Goal: Information Seeking & Learning: Learn about a topic

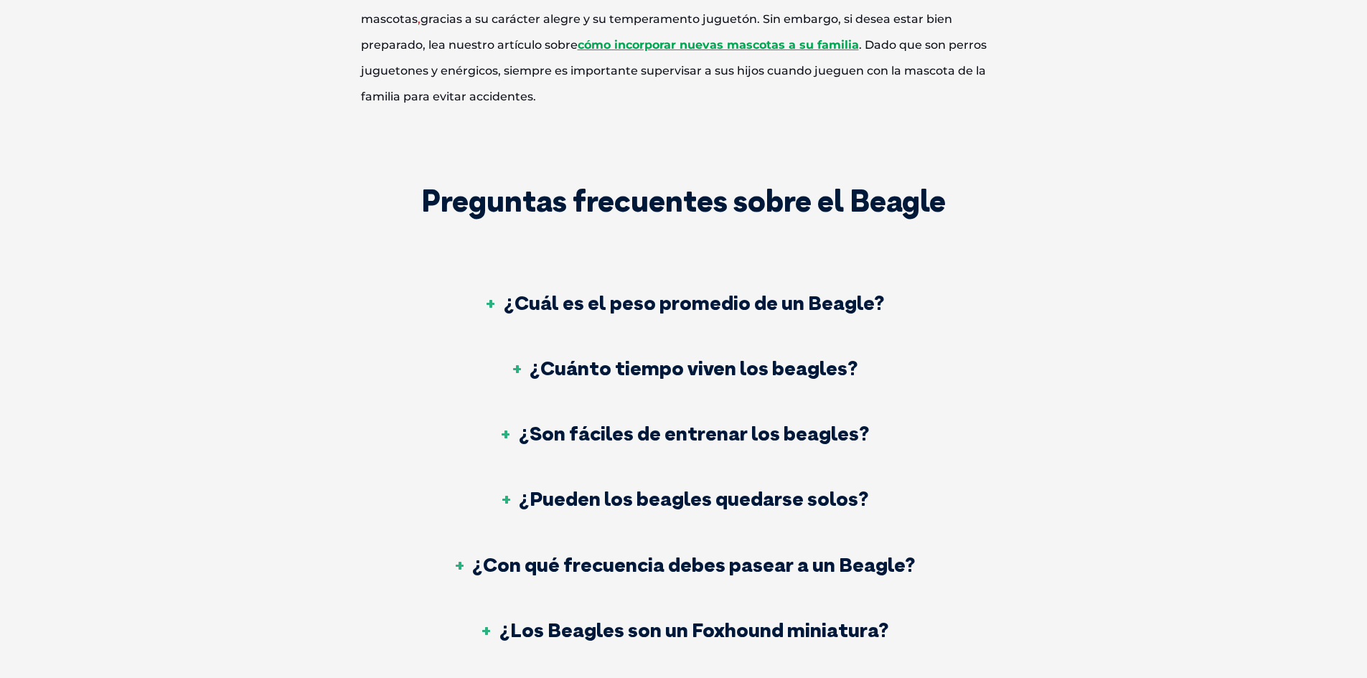
scroll to position [4880, 0]
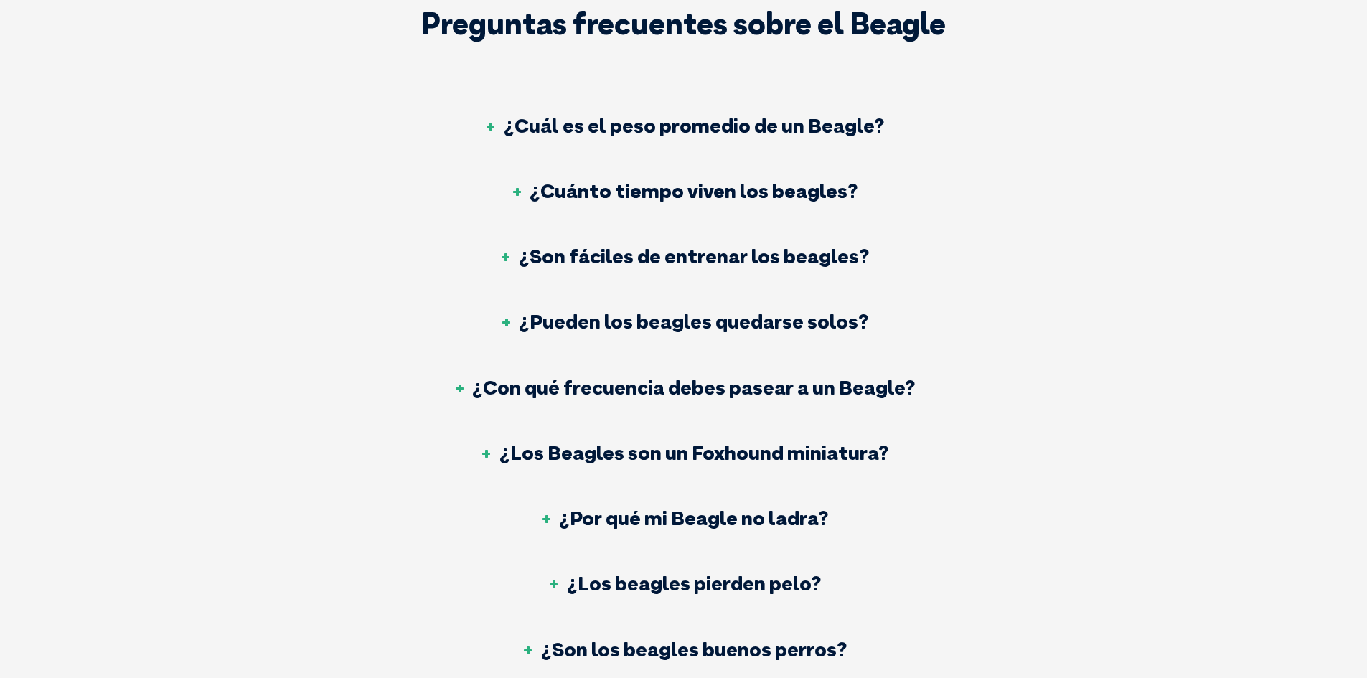
click at [627, 571] on font "¿Los beagles pierden pelo?" at bounding box center [694, 583] width 254 height 25
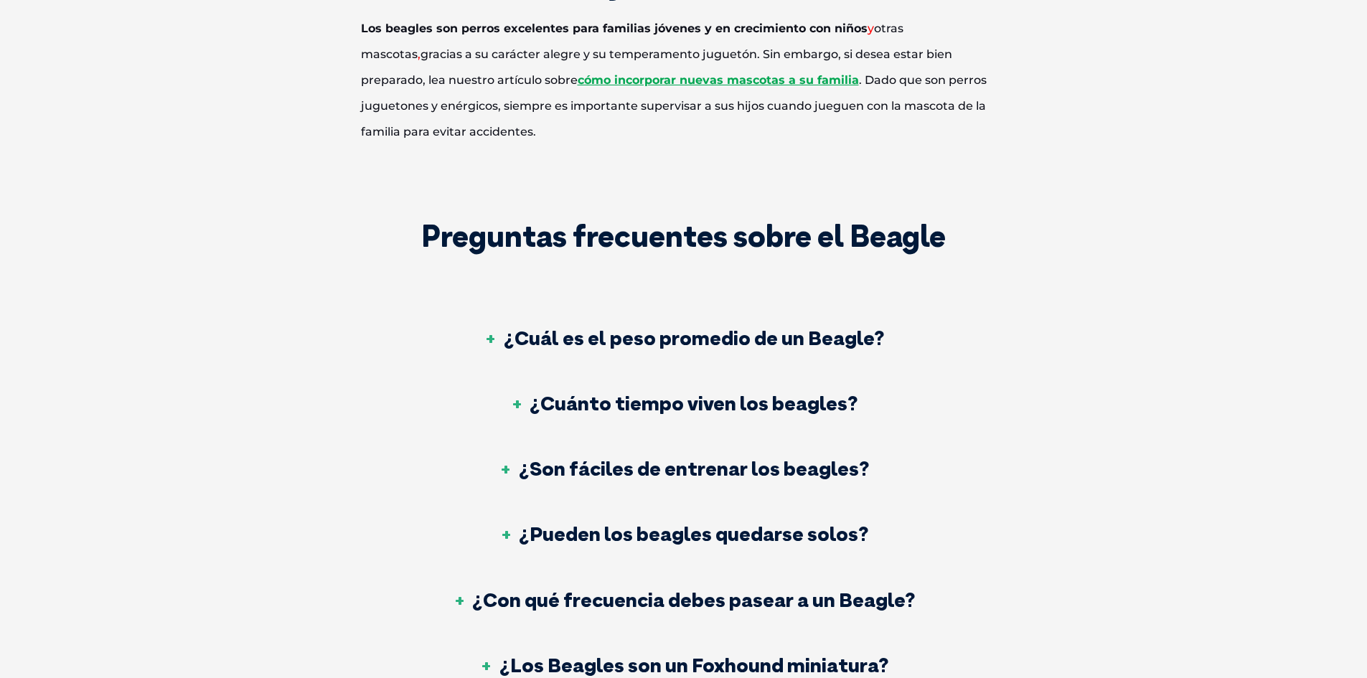
scroll to position [4665, 0]
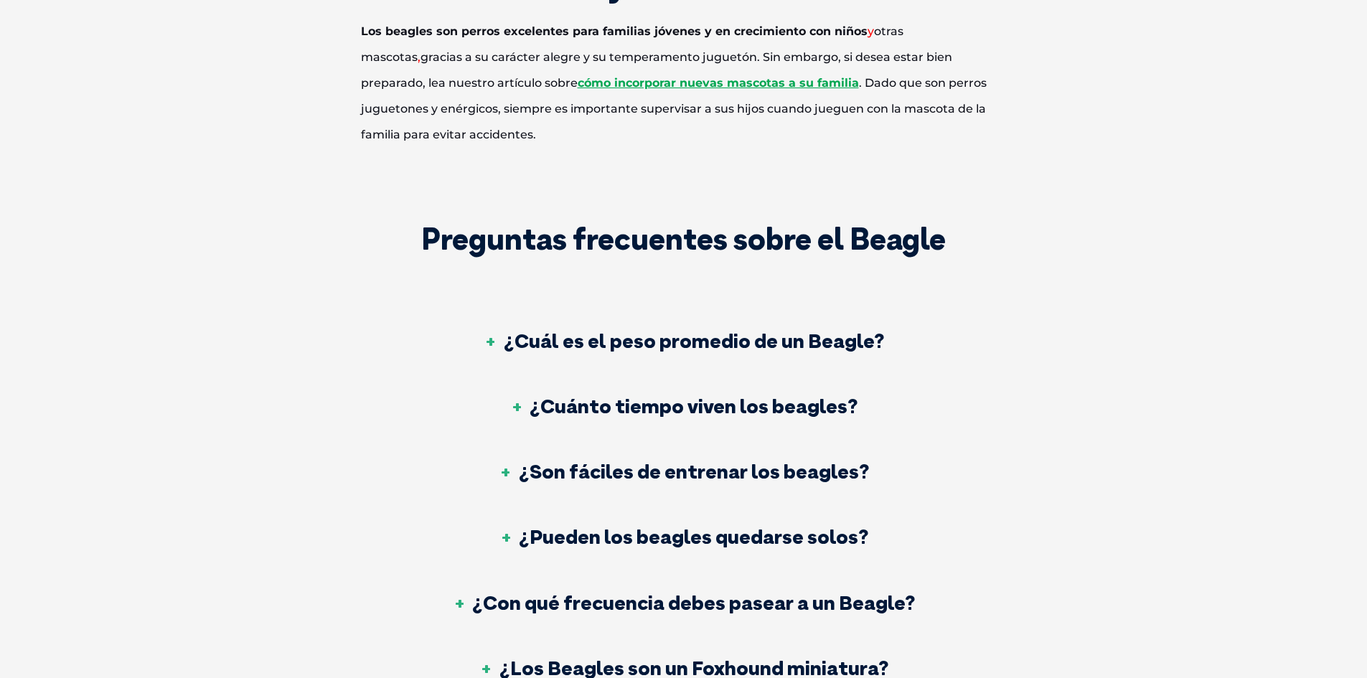
click at [653, 328] on font "¿Cuál es el peso promedio de un Beagle?" at bounding box center [694, 340] width 380 height 25
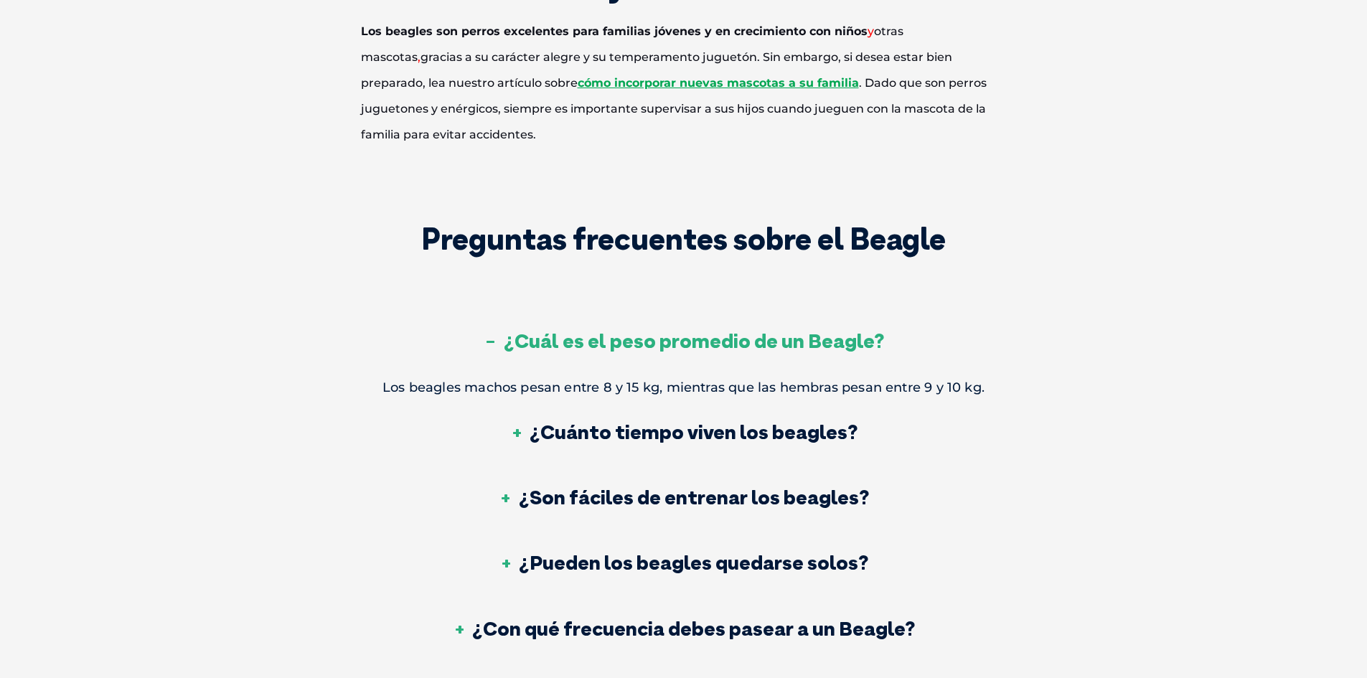
click at [772, 419] on font "¿Cuánto tiempo viven los beagles?" at bounding box center [694, 431] width 328 height 25
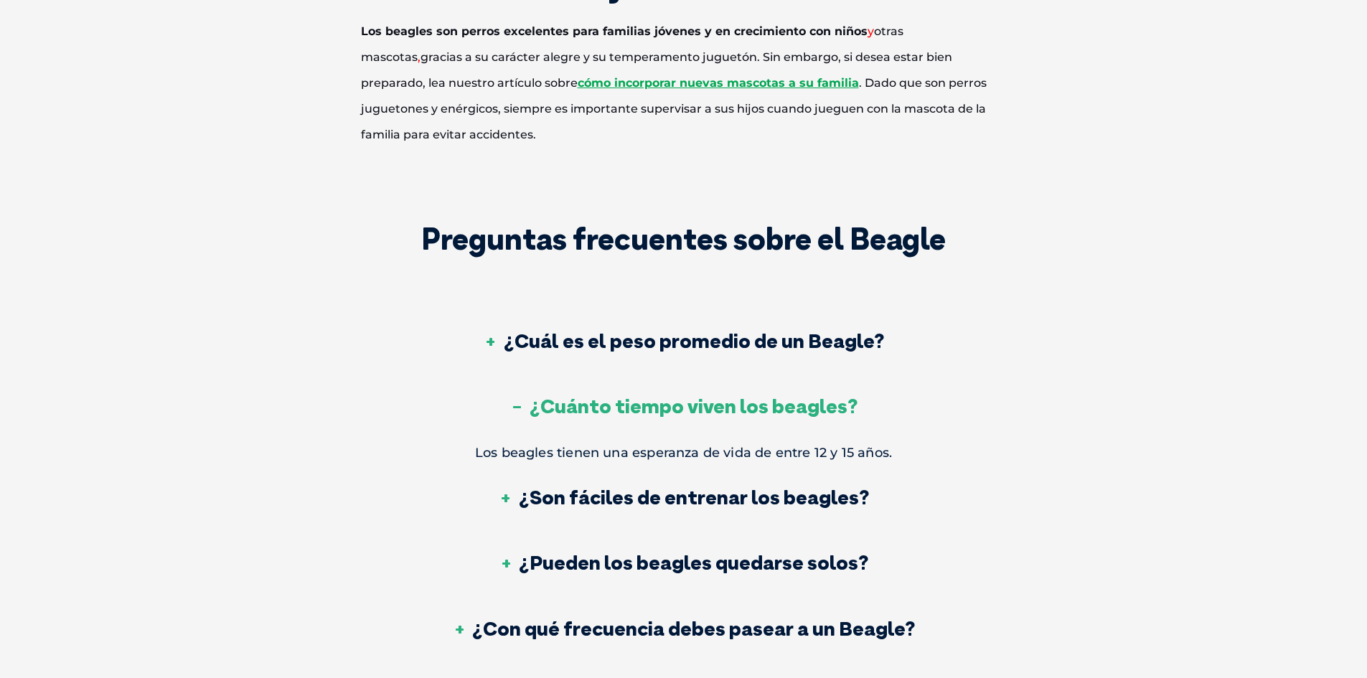
click at [698, 484] on font "¿Son fáciles de entrenar los beagles?" at bounding box center [694, 496] width 350 height 25
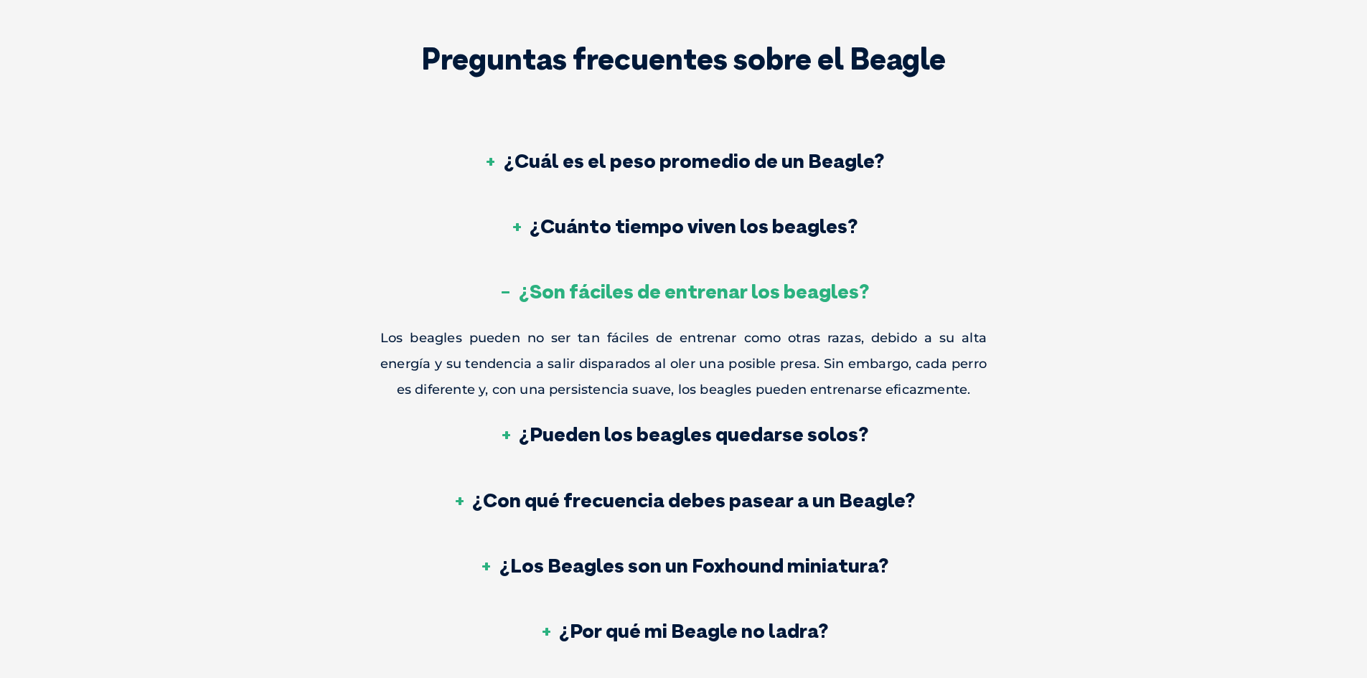
scroll to position [4880, 0]
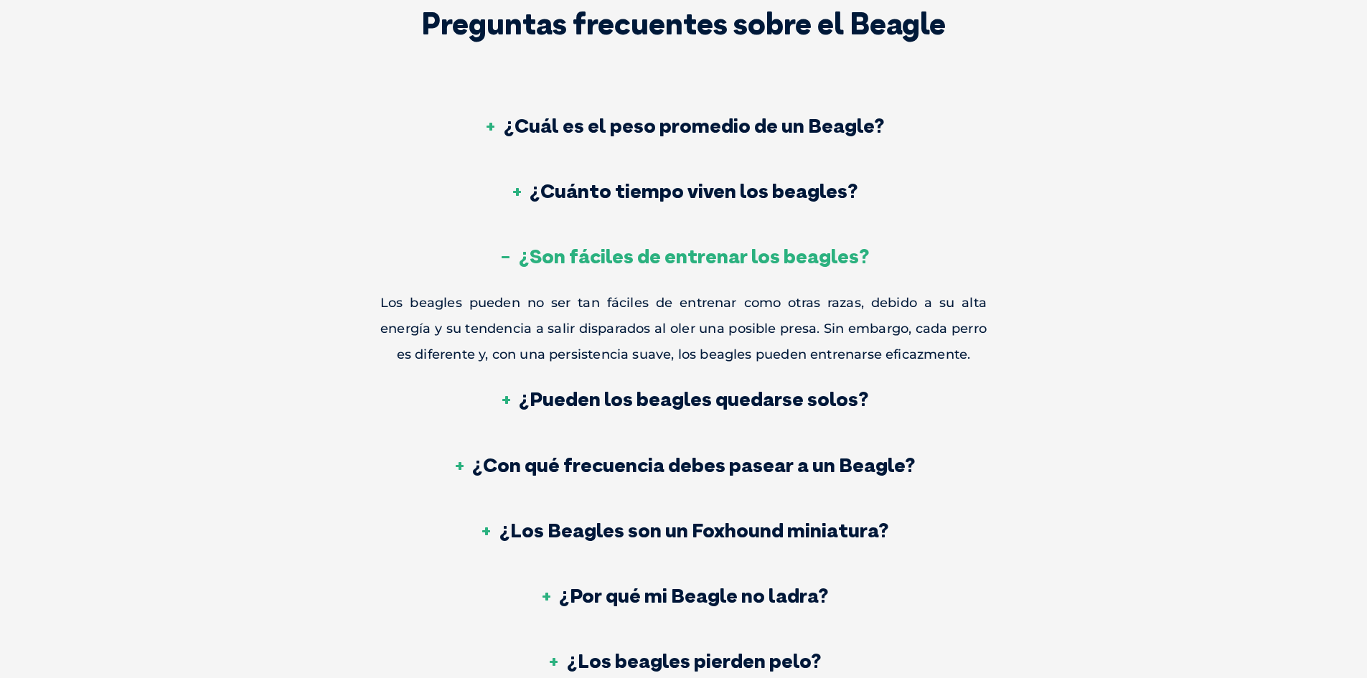
click at [657, 386] on font "¿Pueden los beagles quedarse solos?" at bounding box center [694, 398] width 350 height 25
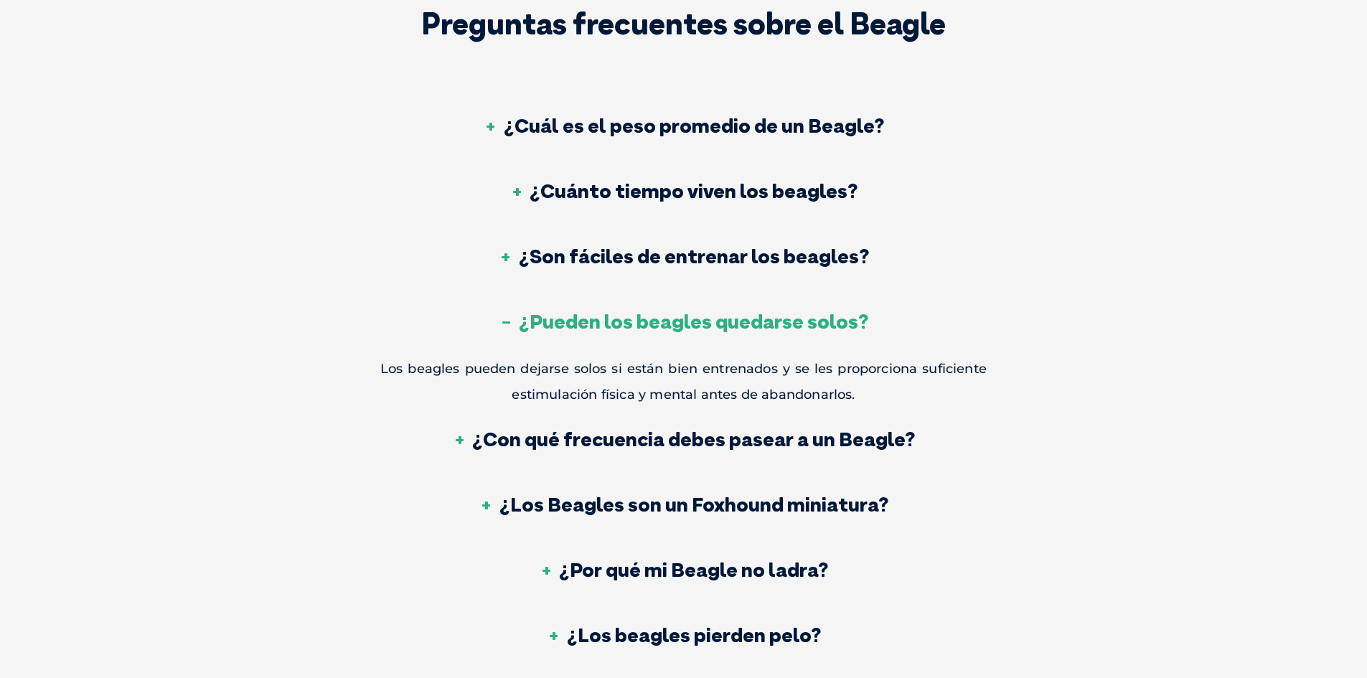
click at [773, 426] on font "¿Con qué frecuencia debes pasear a un Beagle?" at bounding box center [693, 438] width 443 height 25
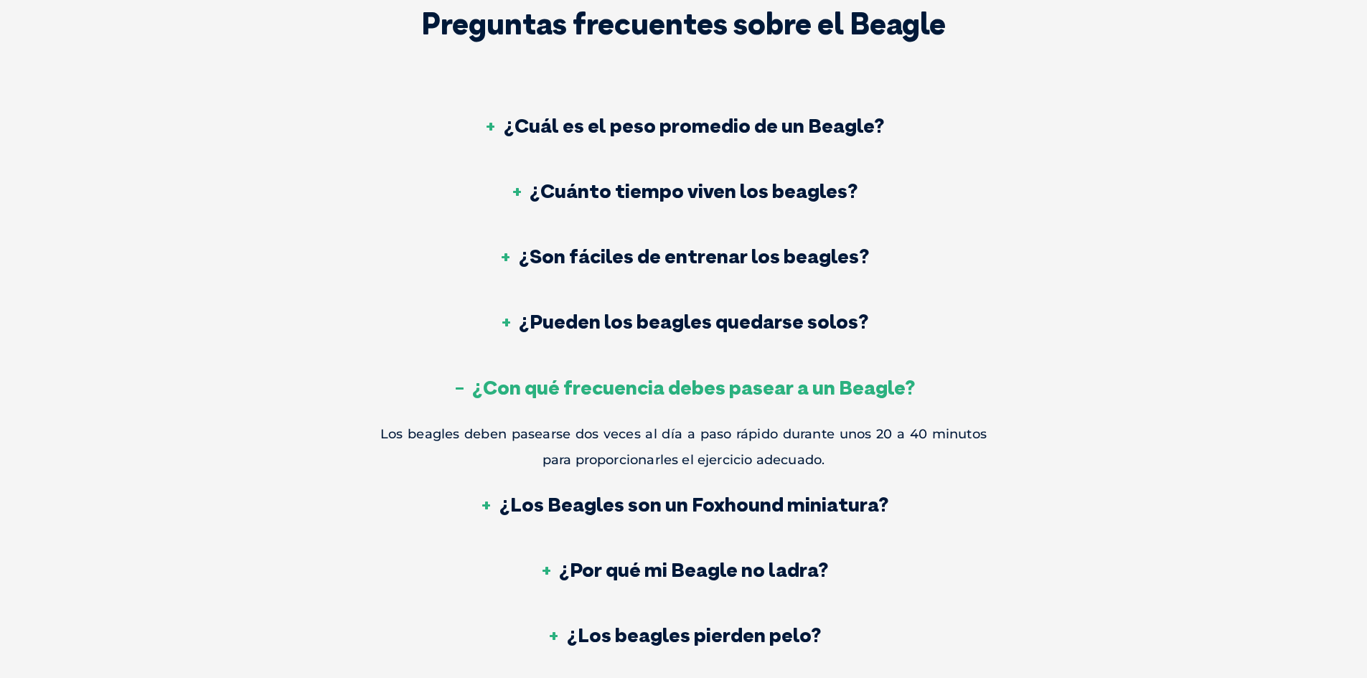
click at [627, 492] on font "¿Los Beagles son un Foxhound miniatura?" at bounding box center [694, 504] width 389 height 25
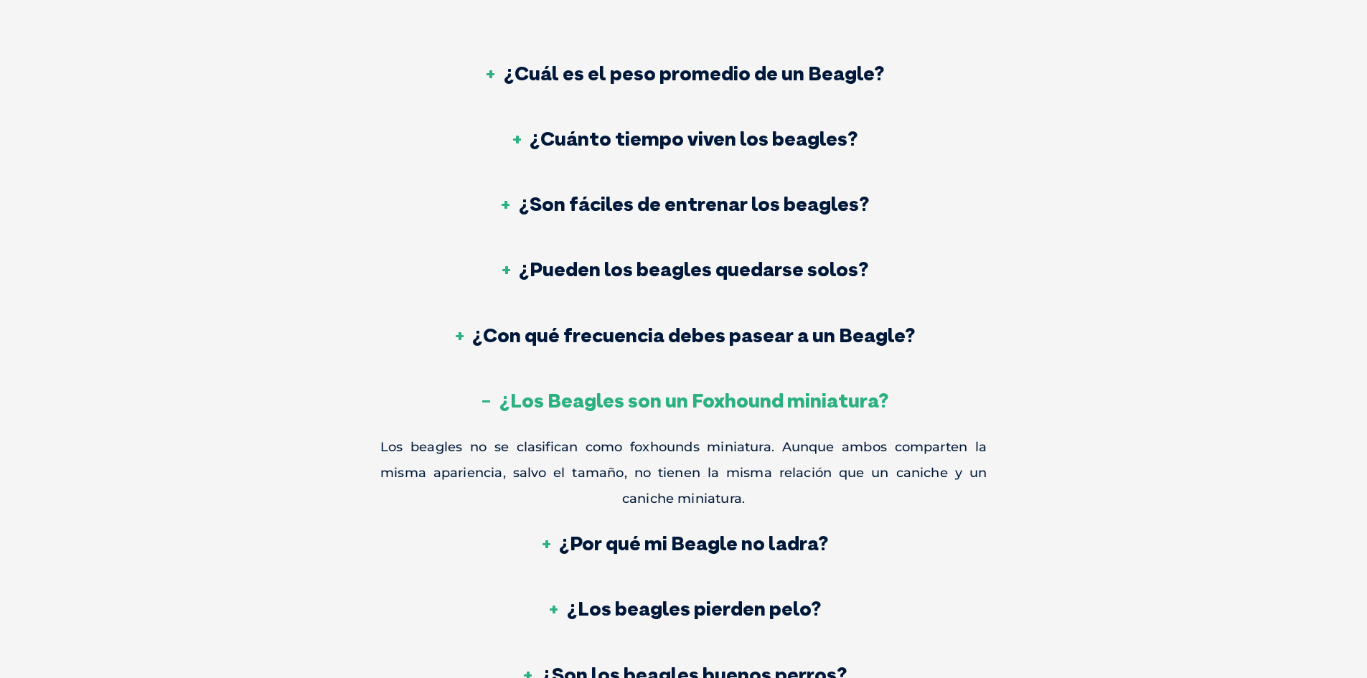
scroll to position [5024, 0]
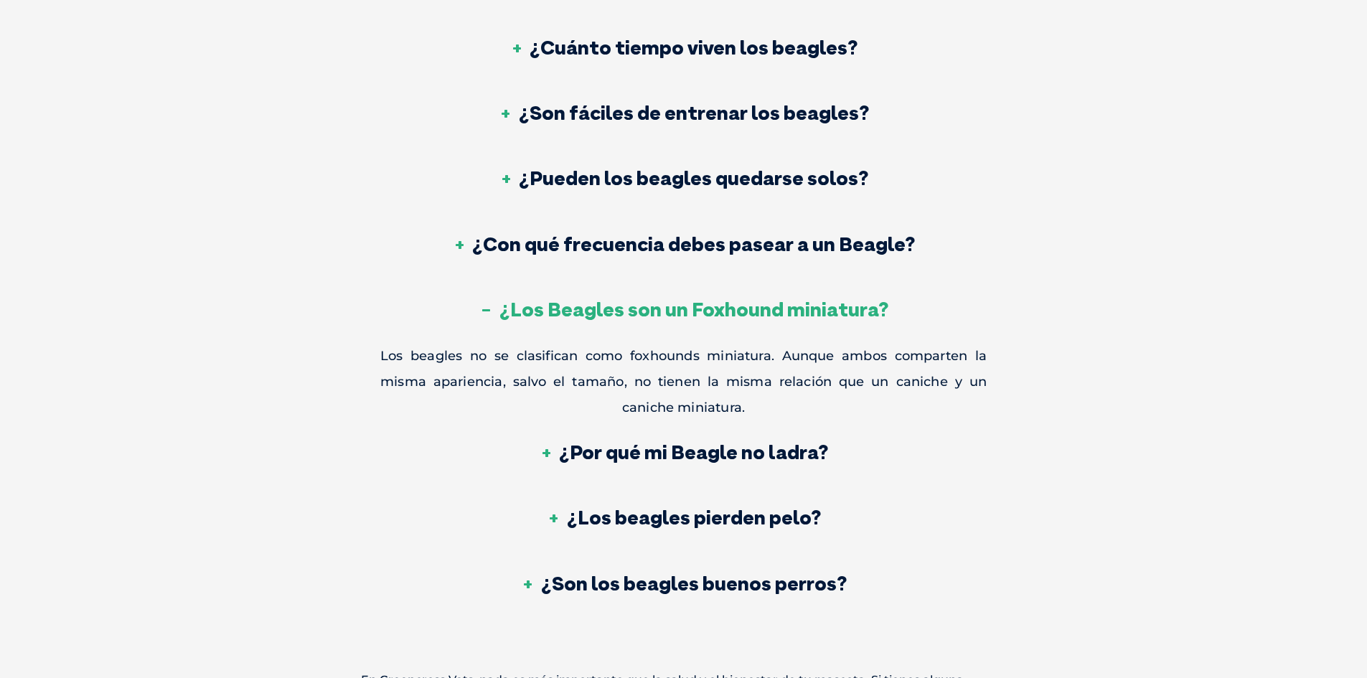
click at [745, 439] on font "¿Por qué mi Beagle no ladra?" at bounding box center [693, 451] width 269 height 25
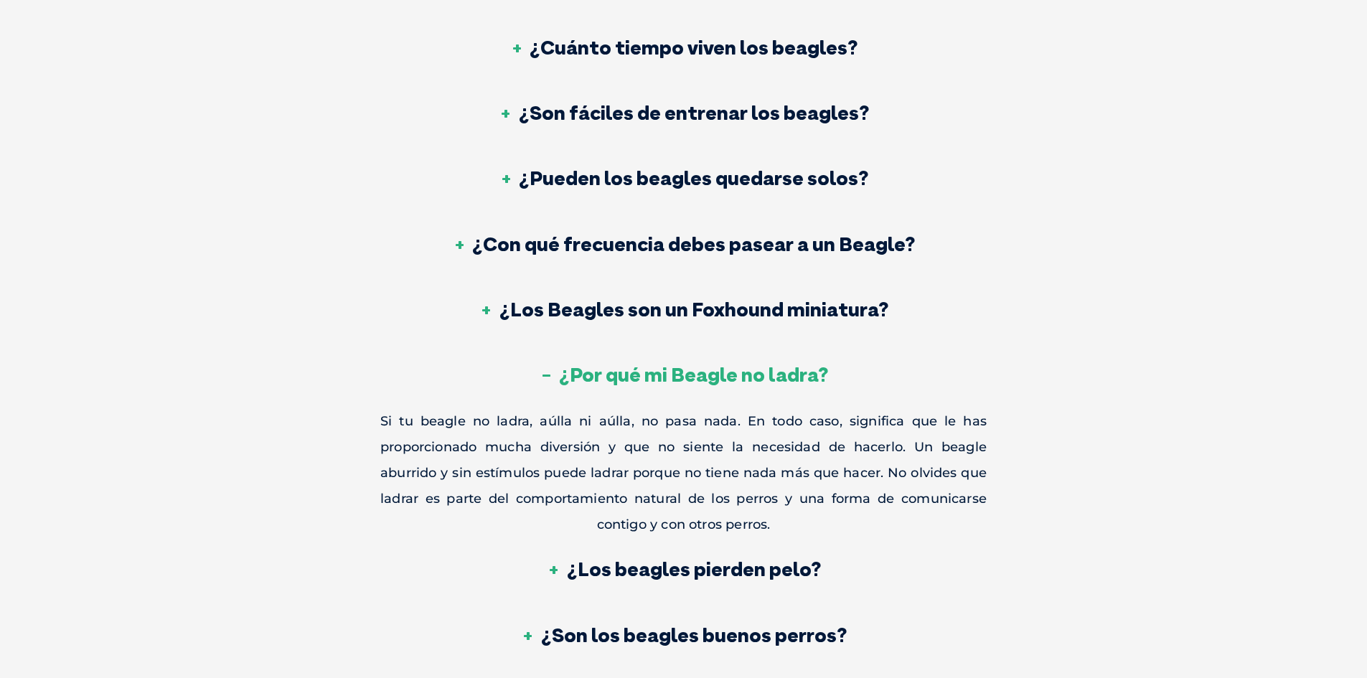
click at [712, 556] on font "¿Los beagles pierden pelo?" at bounding box center [694, 568] width 254 height 25
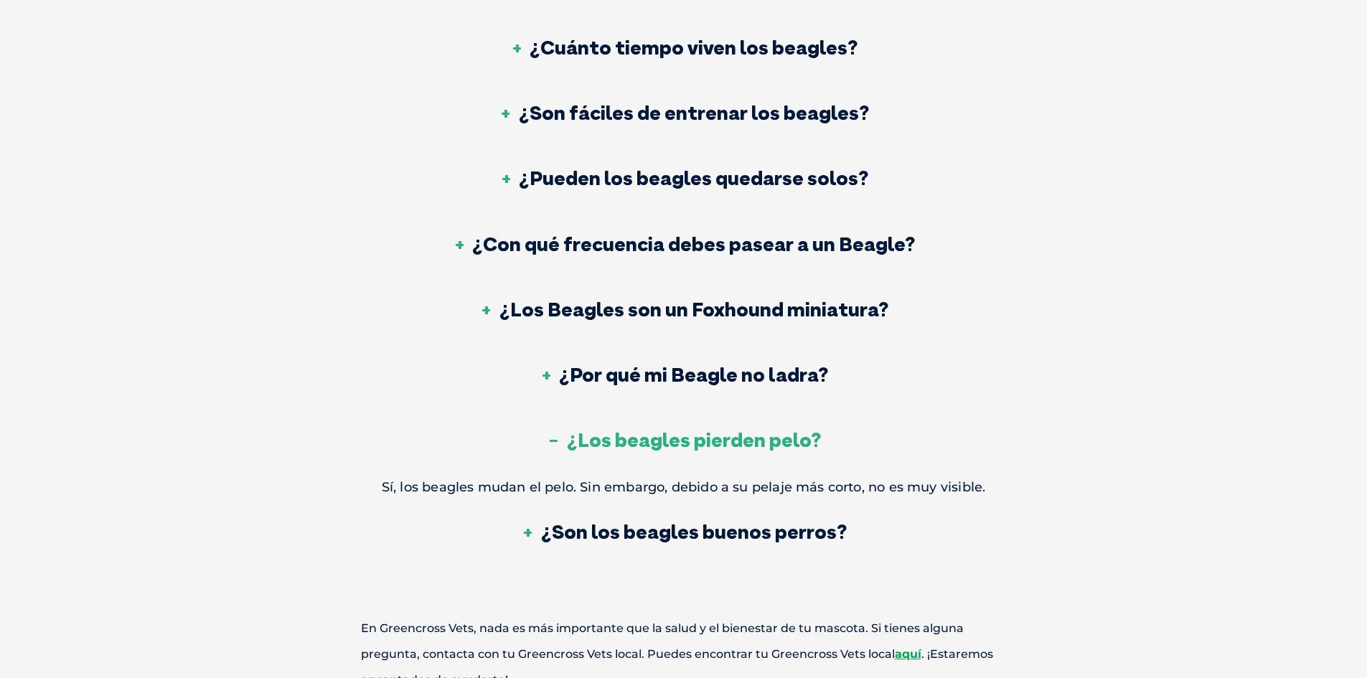
scroll to position [5096, 0]
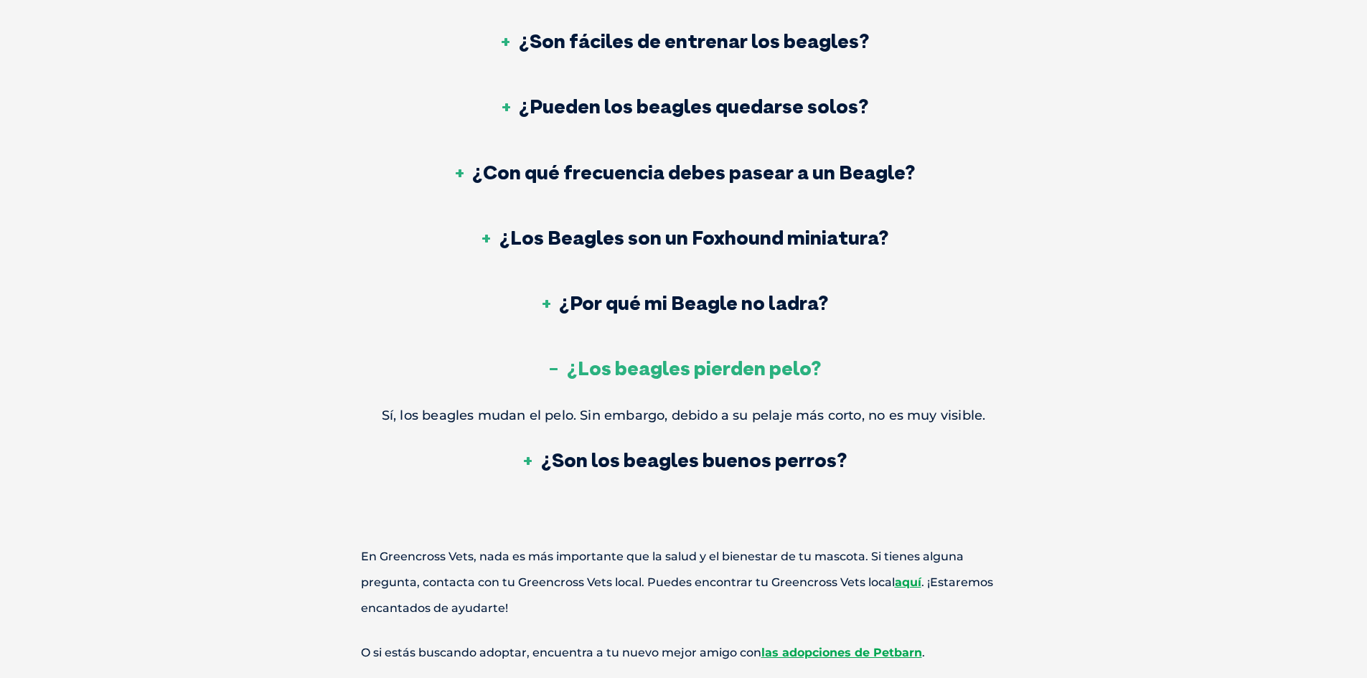
click at [726, 447] on font "¿Son los beagles buenos perros?" at bounding box center [694, 459] width 306 height 25
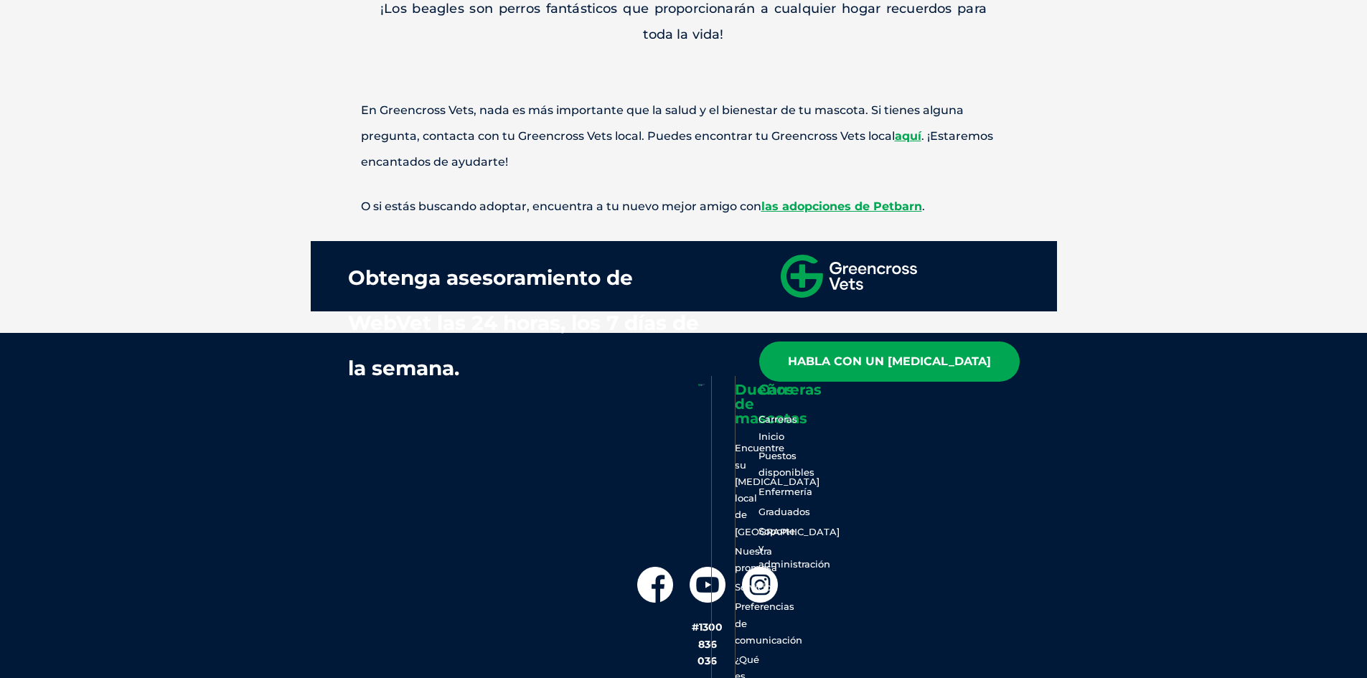
scroll to position [5598, 0]
